Goal: Task Accomplishment & Management: Manage account settings

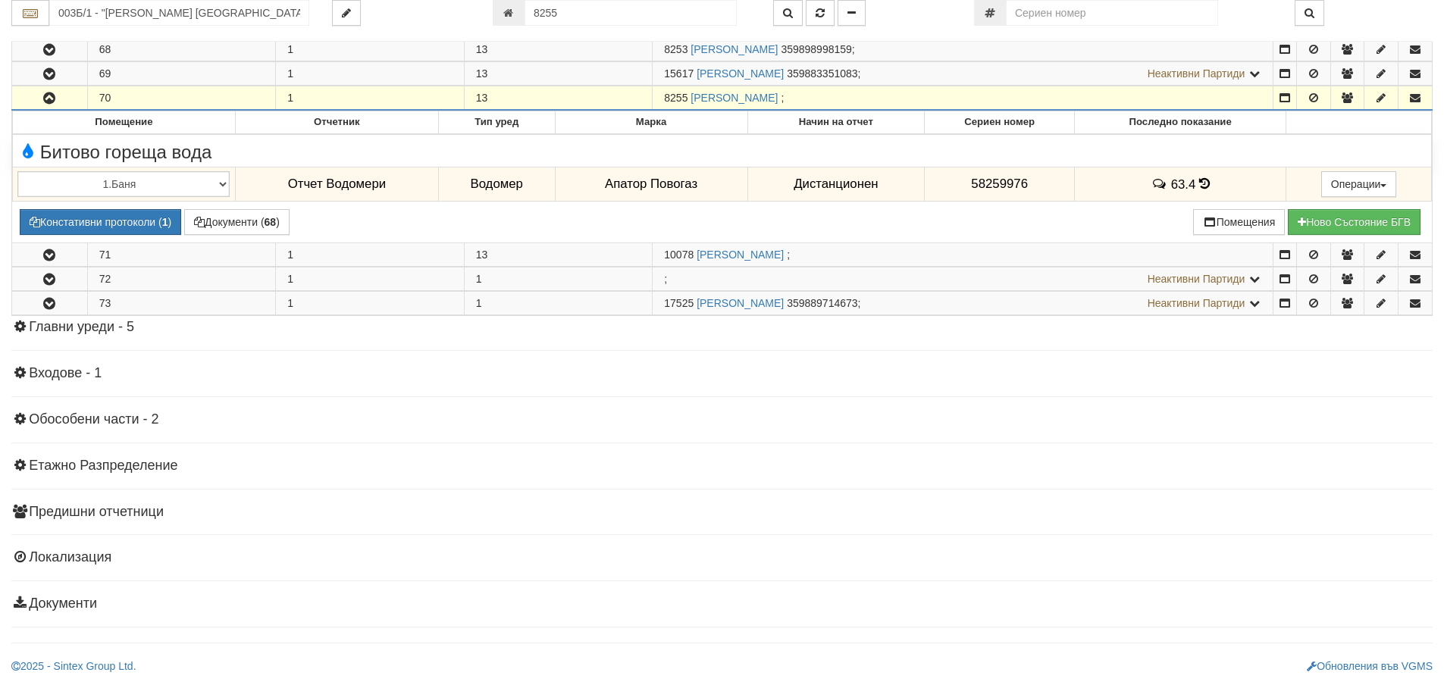
click at [51, 89] on button "button" at bounding box center [49, 97] width 75 height 23
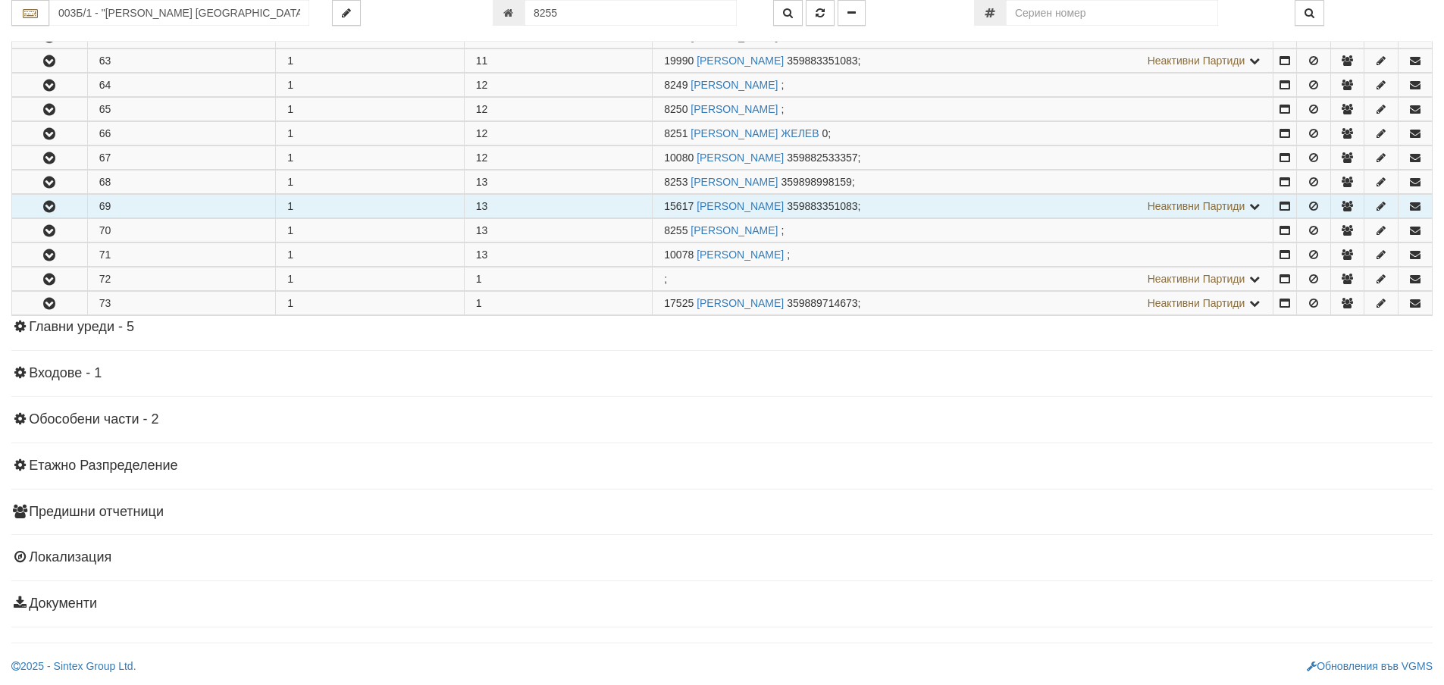
scroll to position [1792, 0]
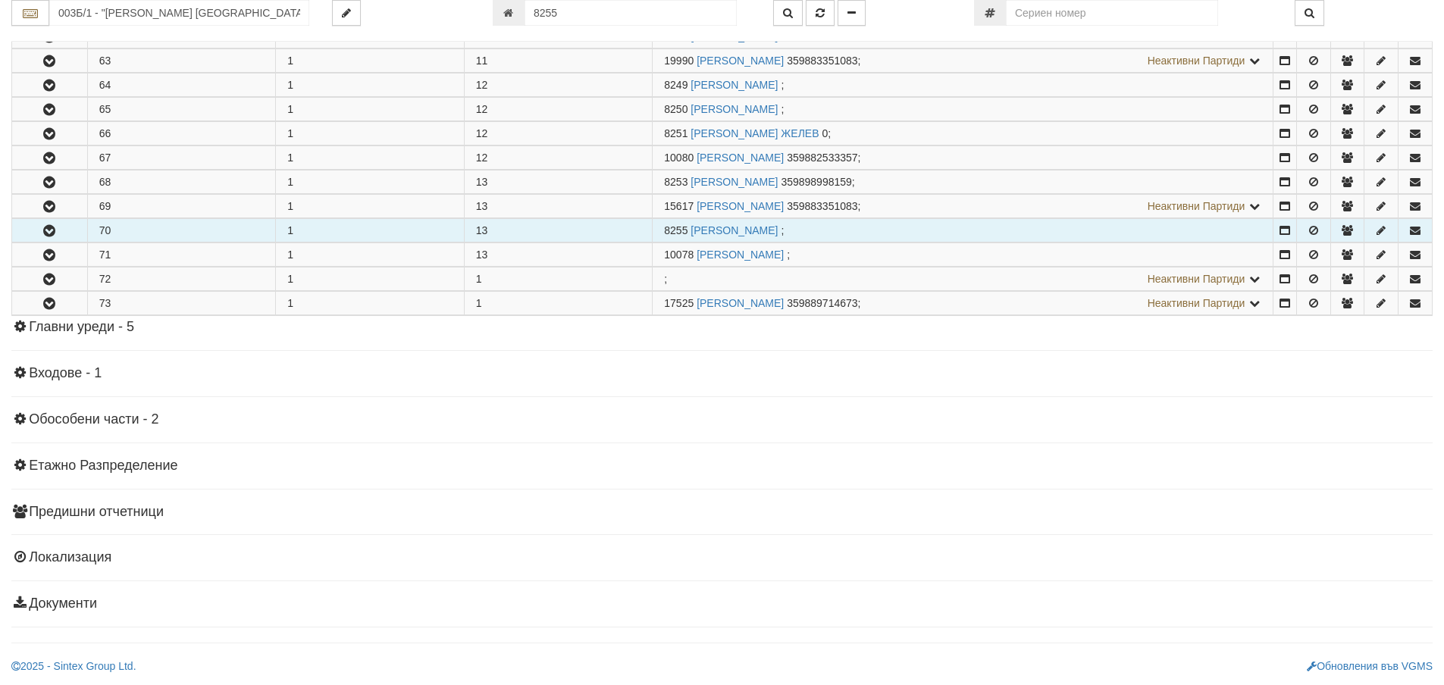
click at [45, 226] on icon "button" at bounding box center [49, 231] width 18 height 11
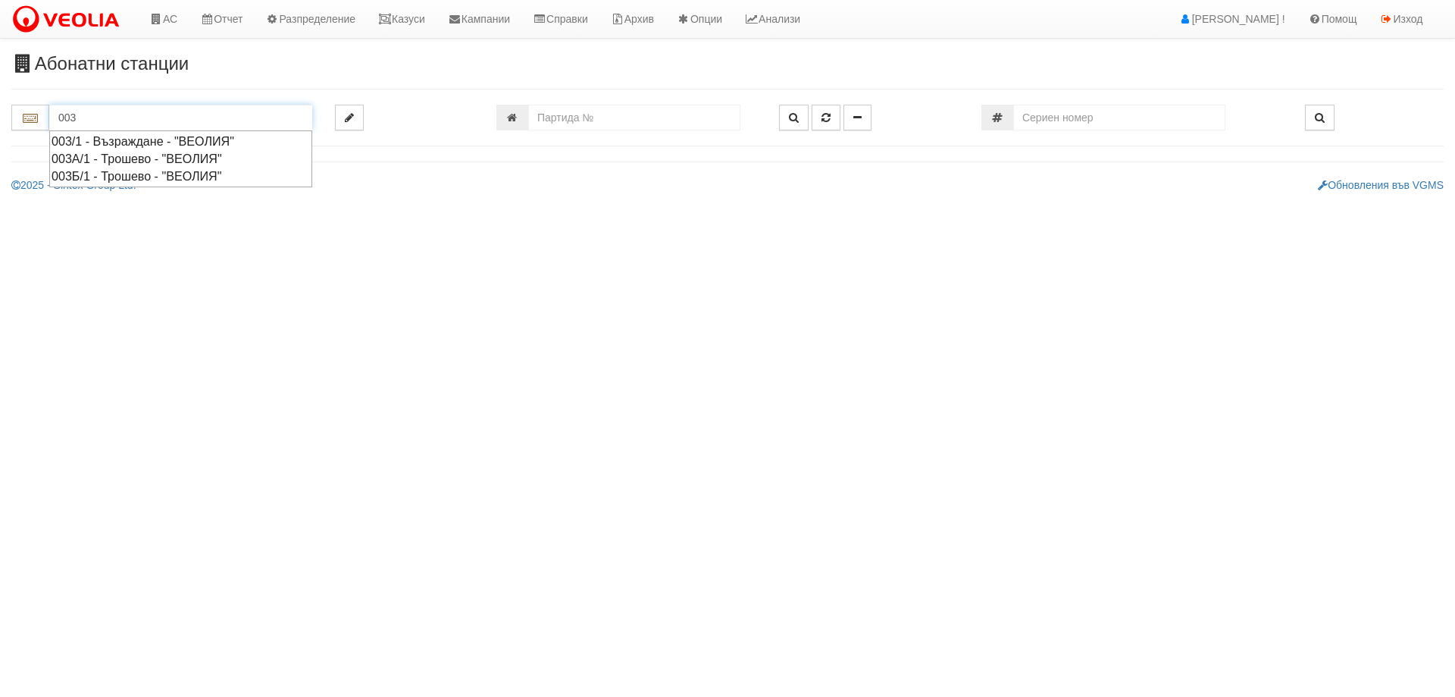
click at [129, 179] on div "003Б/1 - Трошево - "ВЕОЛИЯ"" at bounding box center [181, 176] width 258 height 17
type input "003Б/1 - Трошево - "ВЕОЛИЯ""
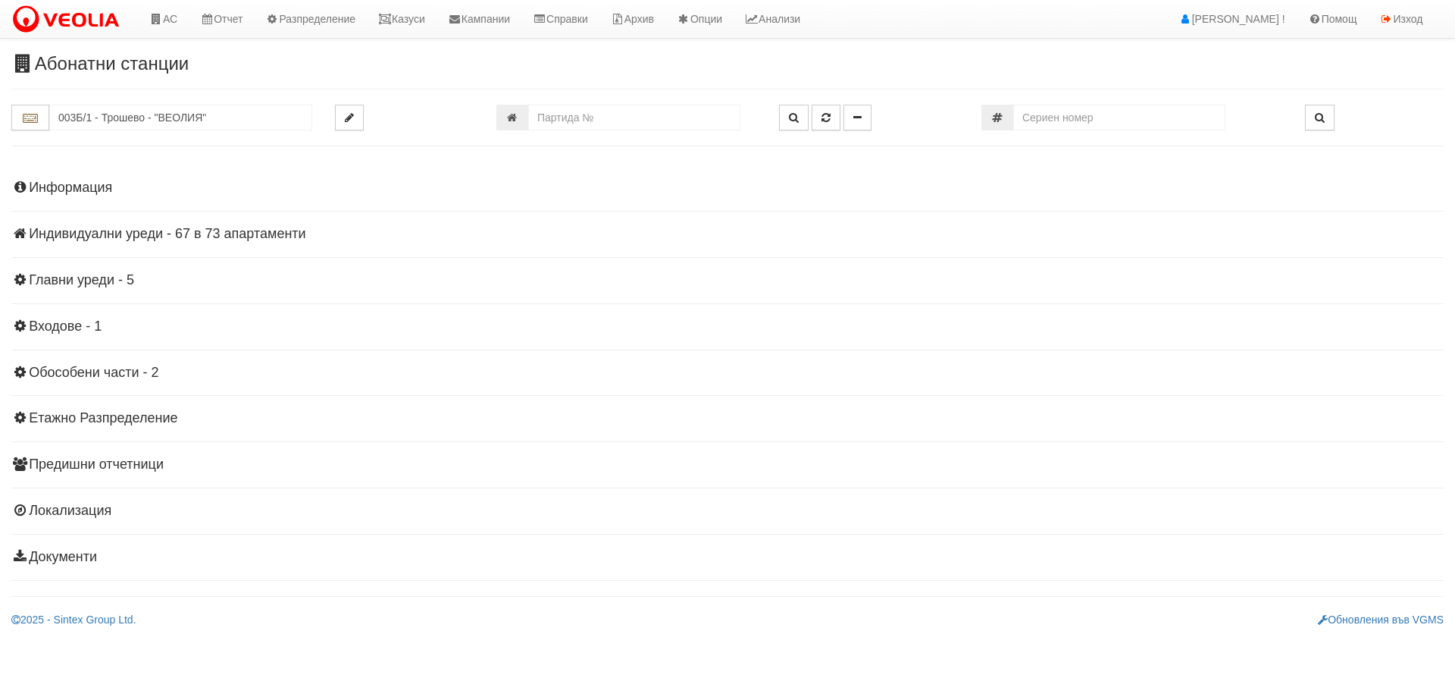
drag, startPoint x: 136, startPoint y: 236, endPoint x: 144, endPoint y: 240, distance: 8.5
click at [136, 236] on h4 "Индивидуални уреди - 67 в 73 апартаменти" at bounding box center [727, 234] width 1433 height 15
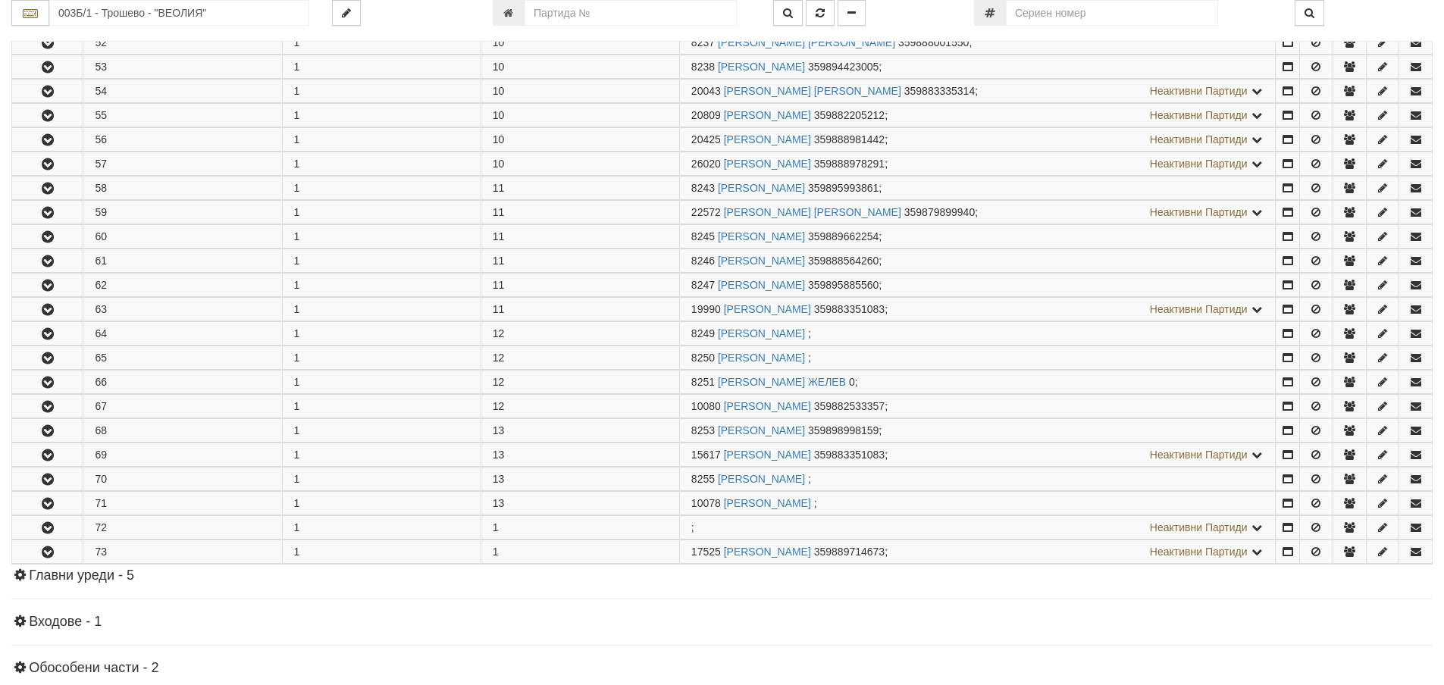
scroll to position [1792, 0]
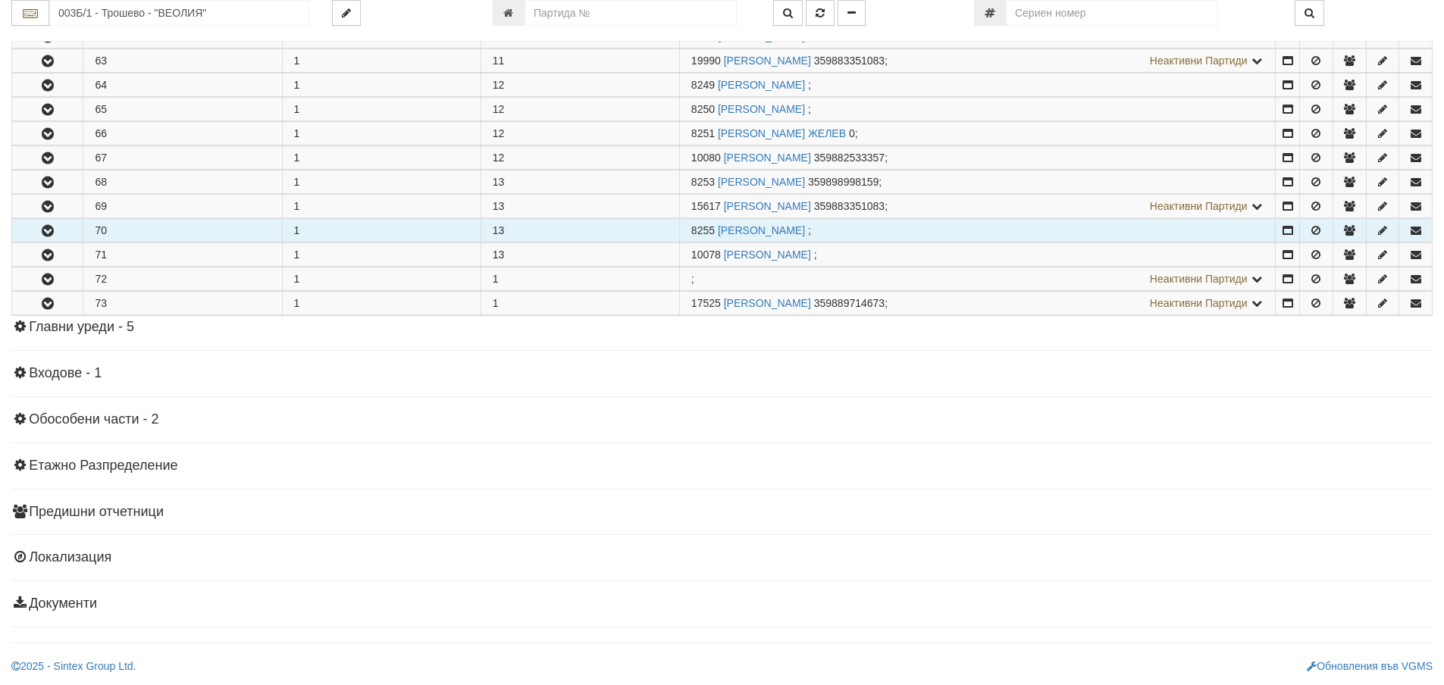
click at [64, 224] on button "button" at bounding box center [47, 230] width 70 height 23
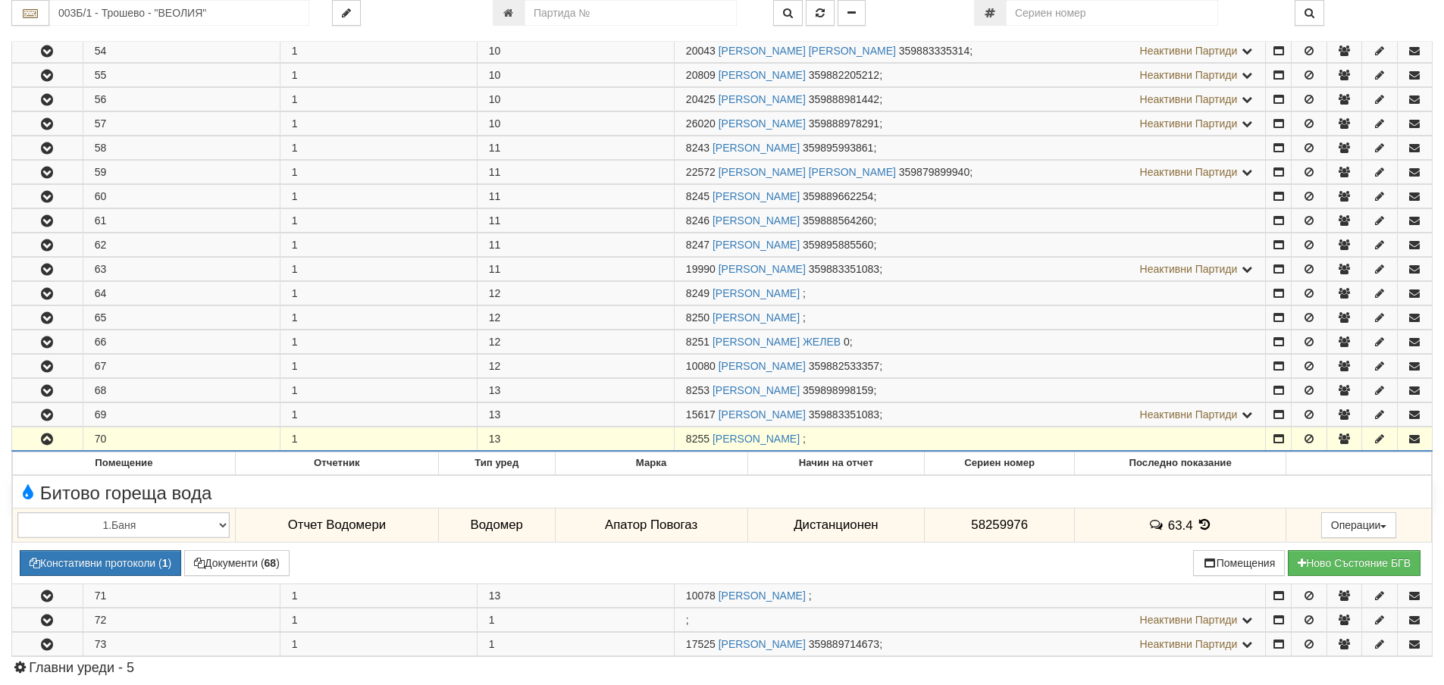
scroll to position [1716, 0]
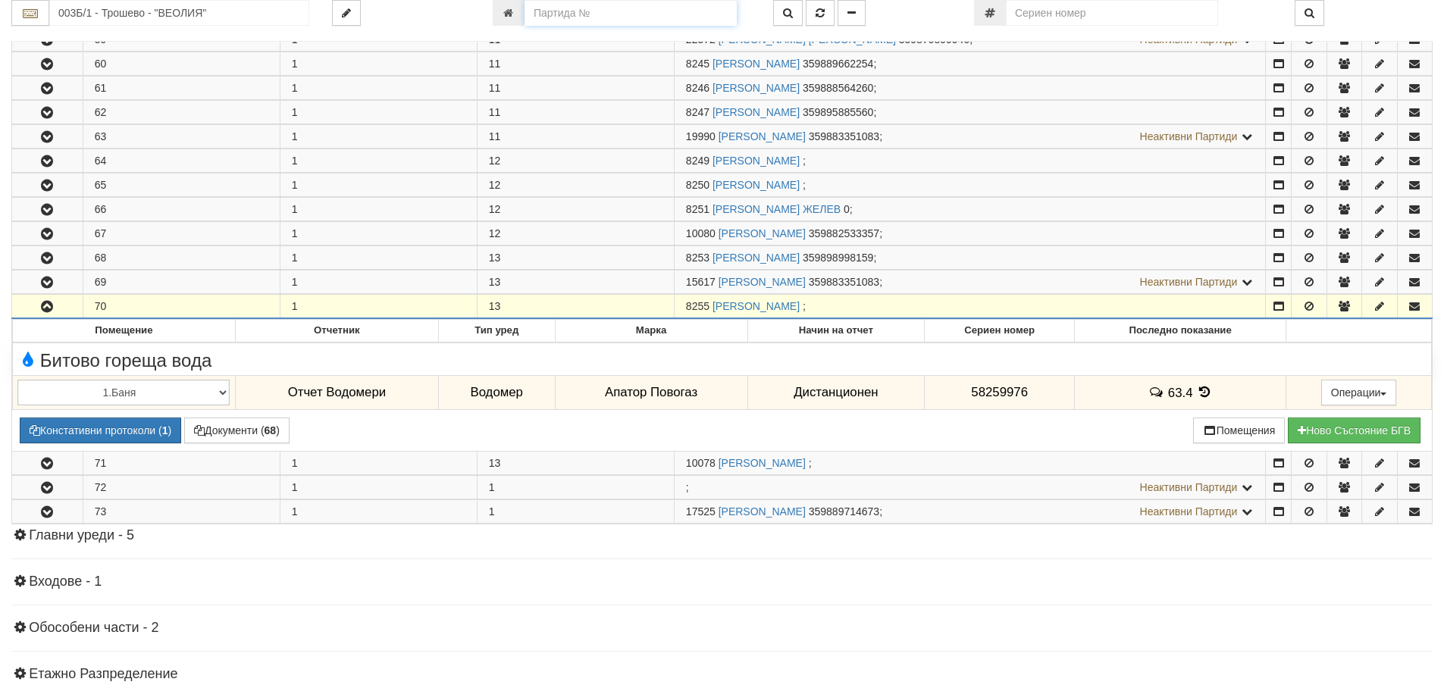
click at [610, 10] on input "number" at bounding box center [631, 13] width 212 height 26
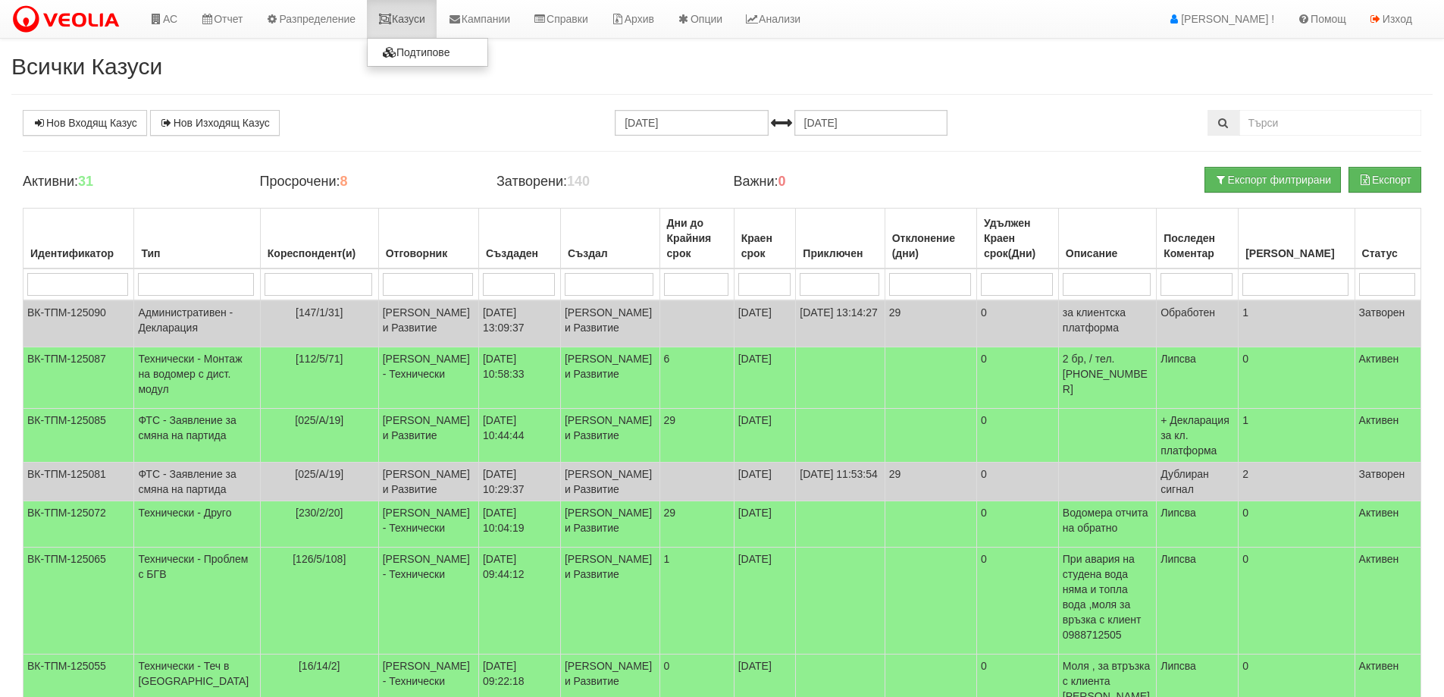
click at [404, 17] on link "Казуси" at bounding box center [402, 19] width 70 height 38
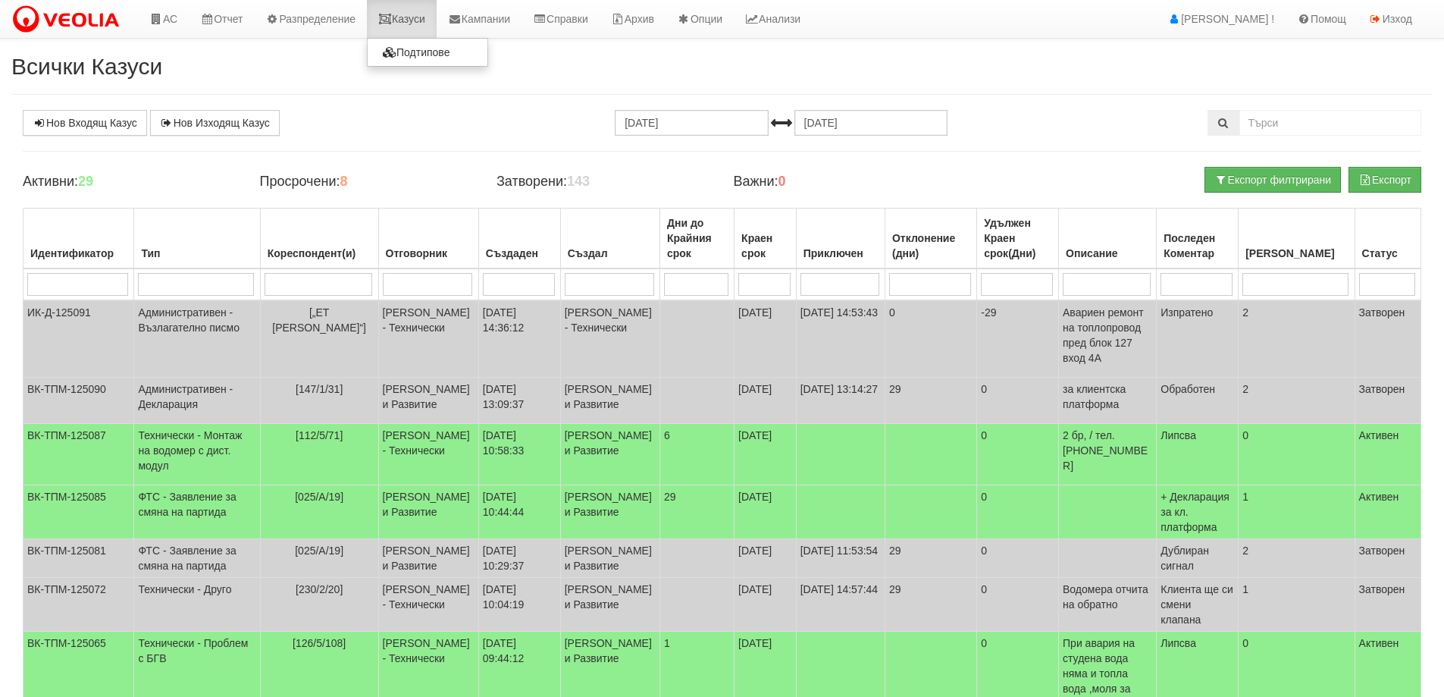
click at [403, 17] on link "Казуси" at bounding box center [402, 19] width 70 height 38
click at [424, 20] on link "Казуси" at bounding box center [402, 19] width 70 height 38
click at [424, 14] on link "Казуси" at bounding box center [402, 19] width 70 height 38
